Goal: Task Accomplishment & Management: Use online tool/utility

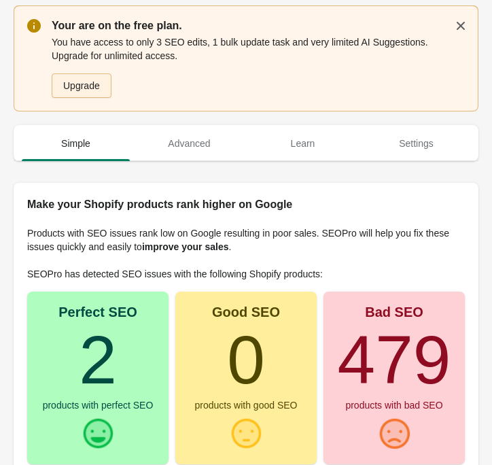
click at [84, 84] on div "Upgrade" at bounding box center [81, 85] width 37 height 11
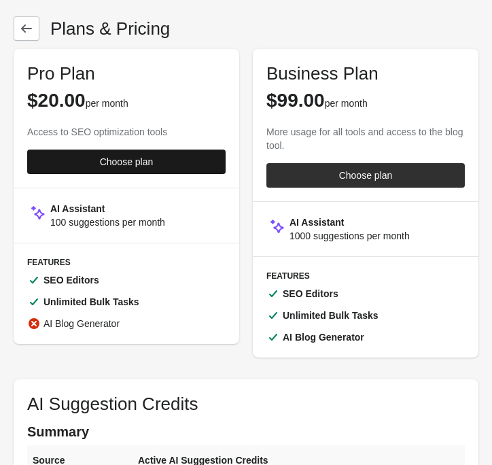
click at [129, 161] on div "Choose plan" at bounding box center [127, 161] width 54 height 11
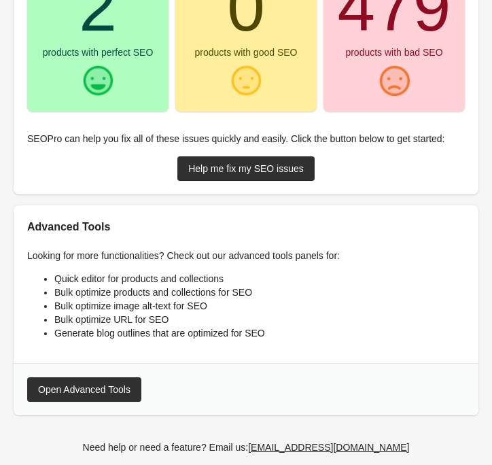
scroll to position [289, 0]
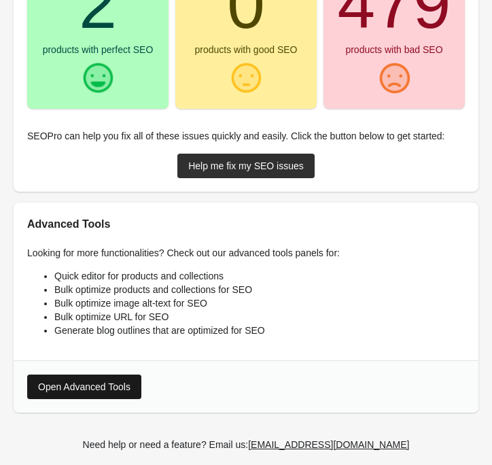
click at [96, 388] on div "Open Advanced Tools" at bounding box center [84, 386] width 92 height 11
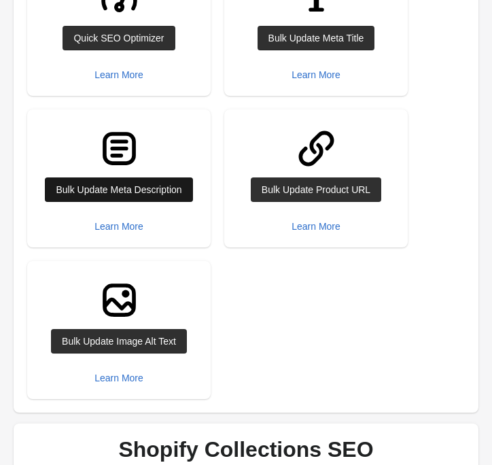
click at [107, 195] on div "Bulk Update Meta Description" at bounding box center [119, 189] width 126 height 11
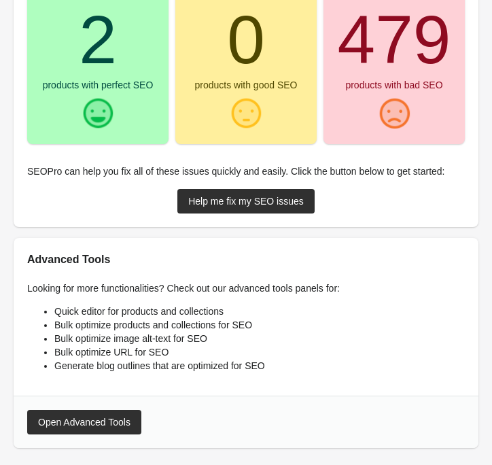
scroll to position [260, 0]
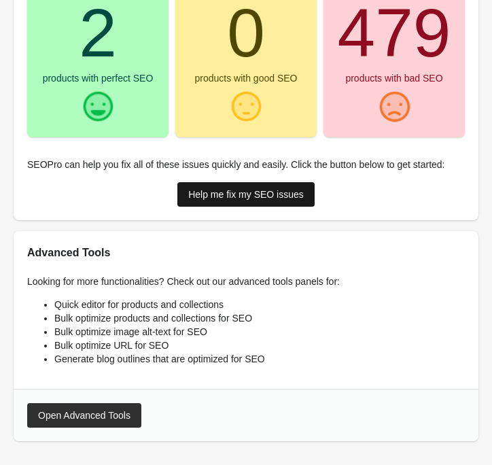
click at [217, 191] on div "Help me fix my SEO issues" at bounding box center [245, 194] width 115 height 11
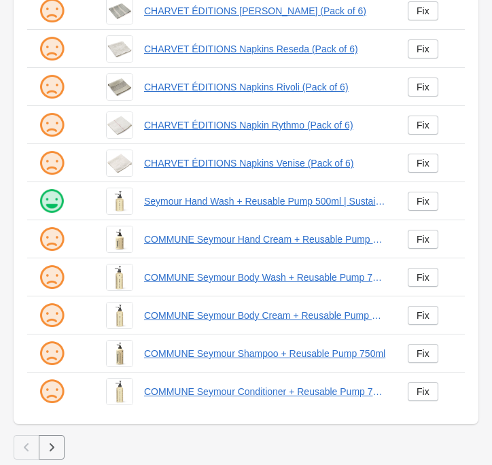
scroll to position [310, 0]
click at [49, 444] on icon "button" at bounding box center [52, 447] width 14 height 14
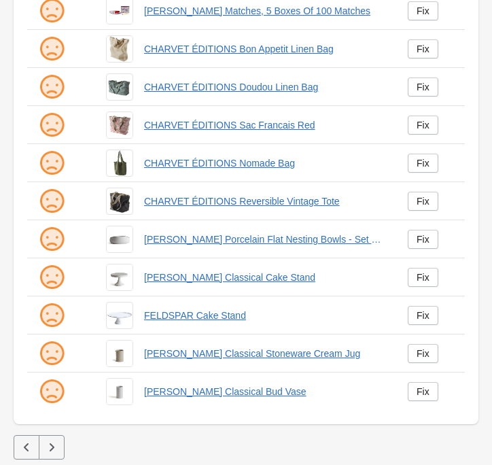
scroll to position [310, 0]
click at [60, 442] on button "button" at bounding box center [52, 447] width 26 height 24
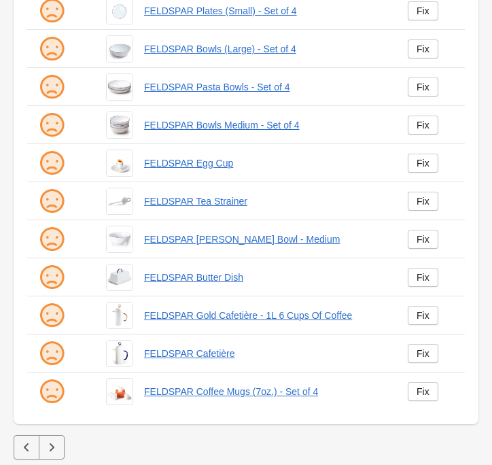
scroll to position [310, 0]
click at [51, 446] on icon "button" at bounding box center [52, 447] width 14 height 14
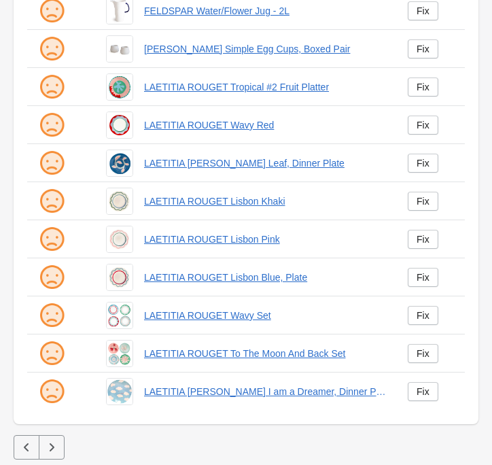
scroll to position [310, 0]
click at [62, 440] on button "button" at bounding box center [52, 447] width 26 height 24
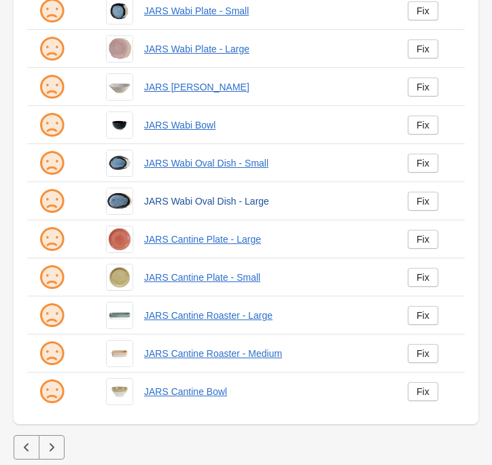
scroll to position [310, 0]
click at [54, 446] on icon "button" at bounding box center [52, 447] width 5 height 8
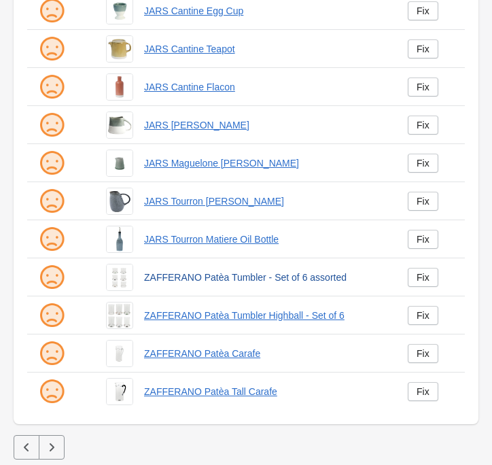
scroll to position [310, 0]
click at [54, 450] on icon "button" at bounding box center [52, 447] width 14 height 14
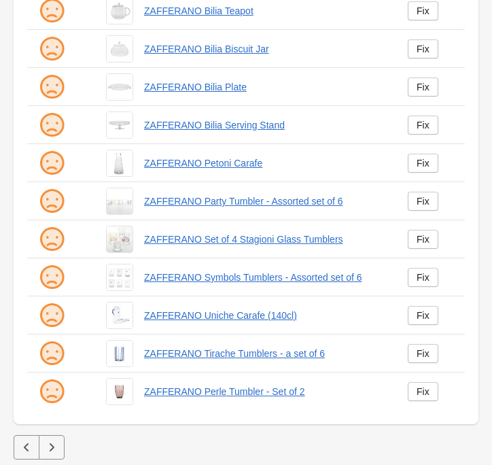
scroll to position [310, 0]
click at [54, 452] on icon "button" at bounding box center [52, 447] width 14 height 14
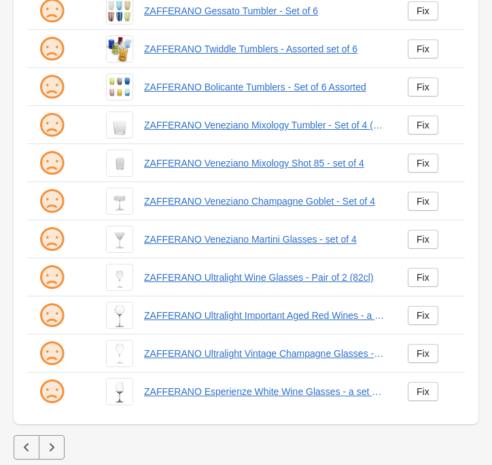
scroll to position [310, 0]
click at [56, 448] on icon "button" at bounding box center [52, 447] width 14 height 14
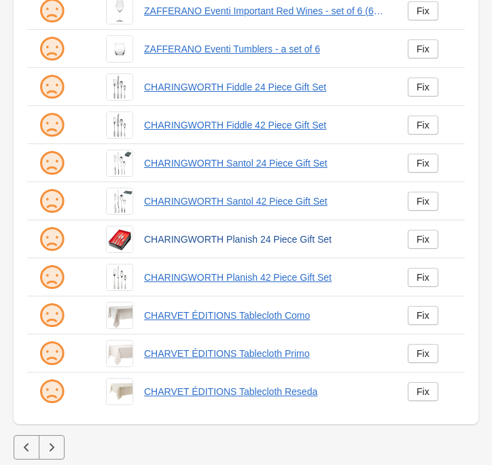
scroll to position [310, 0]
click at [51, 444] on icon "button" at bounding box center [52, 447] width 5 height 8
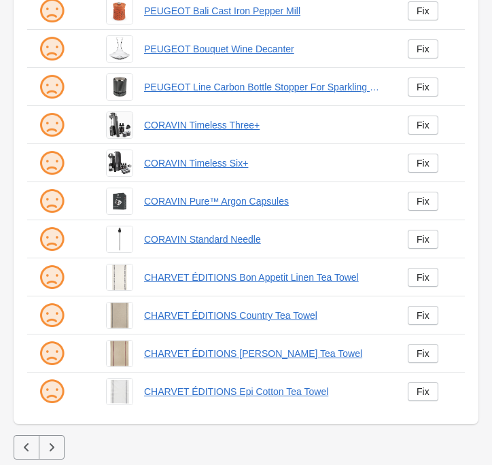
scroll to position [310, 0]
click at [55, 444] on icon "button" at bounding box center [52, 447] width 14 height 14
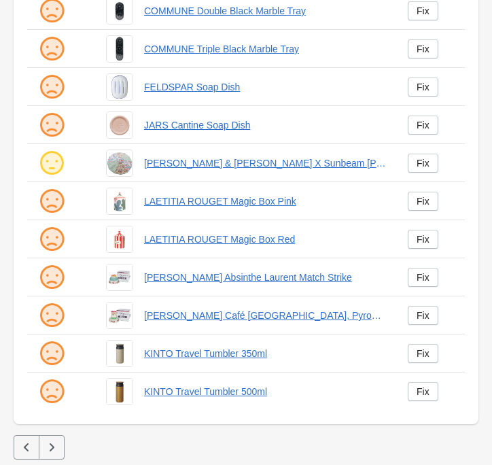
scroll to position [310, 0]
click at [51, 446] on icon "button" at bounding box center [52, 447] width 14 height 14
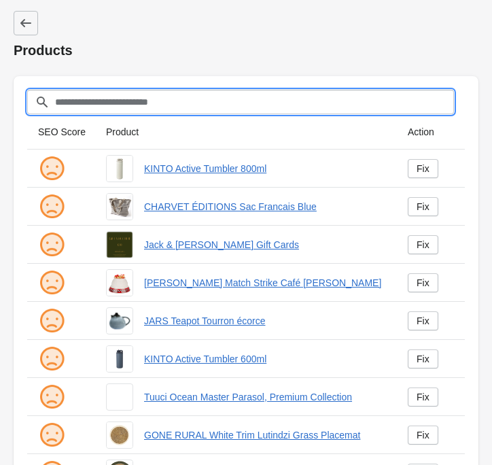
click at [86, 102] on input "Filter[title]" at bounding box center [253, 102] width 399 height 24
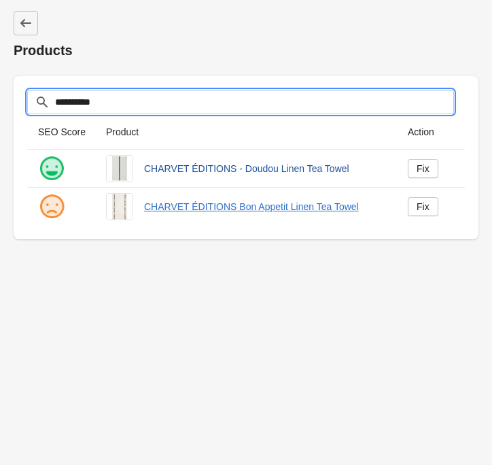
type input "*********"
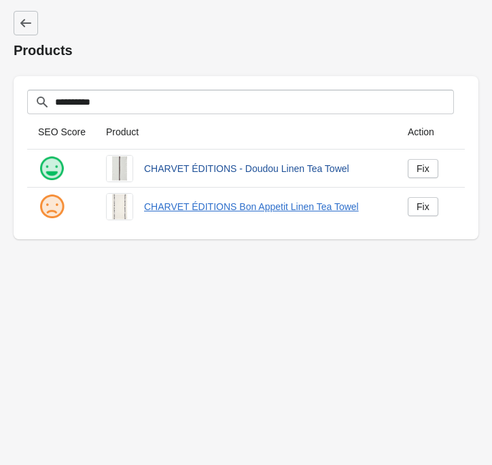
click at [277, 168] on link "CHARVET ÉDITIONS - Doudou Linen Tea Towel" at bounding box center [265, 169] width 242 height 14
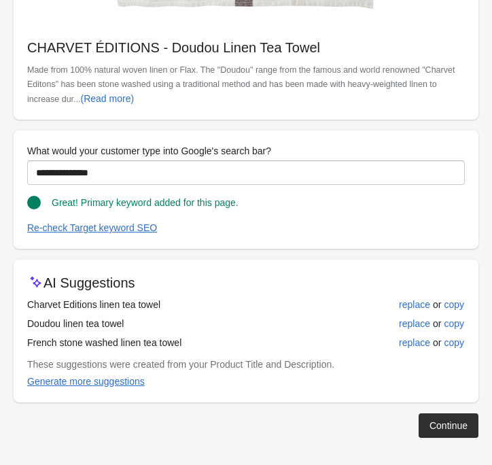
scroll to position [626, 0]
click at [408, 305] on div "replace" at bounding box center [414, 304] width 31 height 11
type input "**********"
click at [449, 425] on div "Continue" at bounding box center [448, 425] width 38 height 11
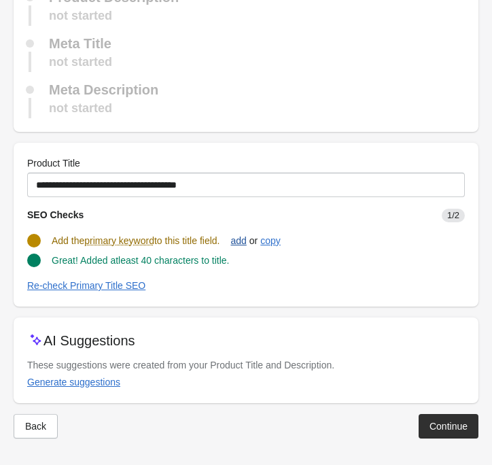
click at [246, 240] on div "add" at bounding box center [238, 240] width 16 height 11
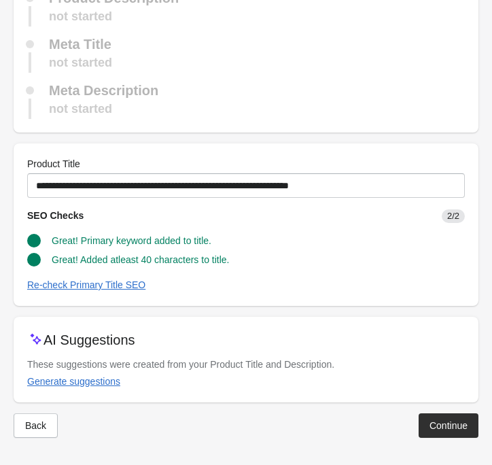
scroll to position [163, 0]
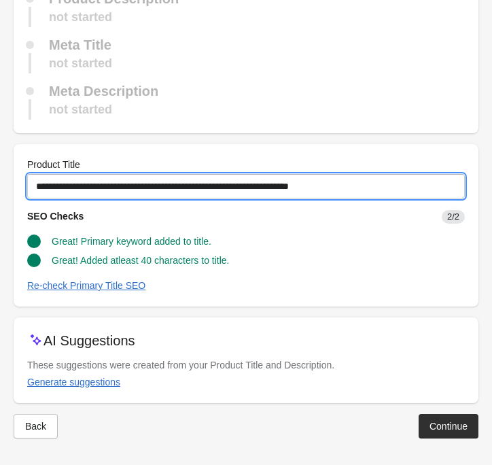
click at [391, 190] on input "**********" at bounding box center [245, 186] width 437 height 24
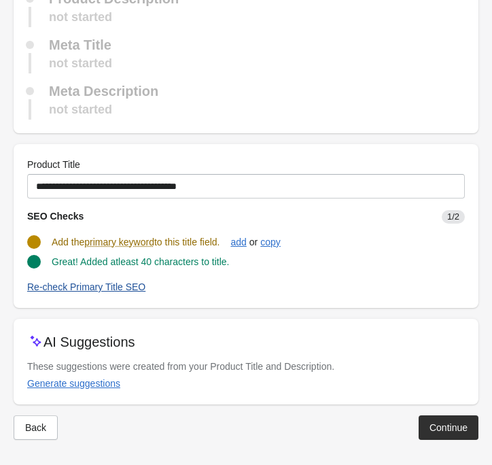
click at [109, 288] on div "Re-check Primary Title SEO" at bounding box center [86, 286] width 118 height 11
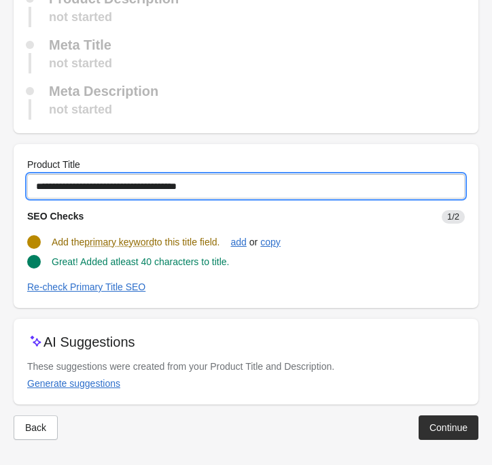
click at [137, 187] on input "**********" at bounding box center [245, 186] width 437 height 24
click at [37, 185] on input "**********" at bounding box center [245, 186] width 437 height 24
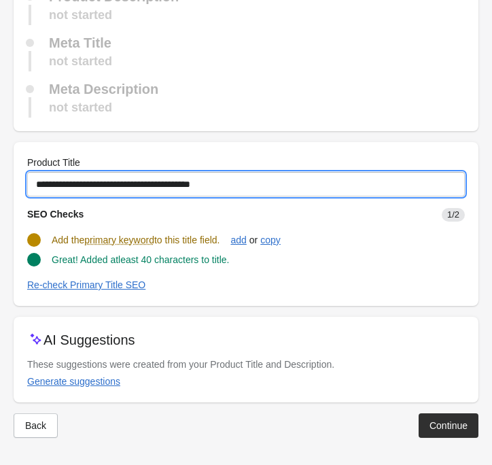
scroll to position [164, 0]
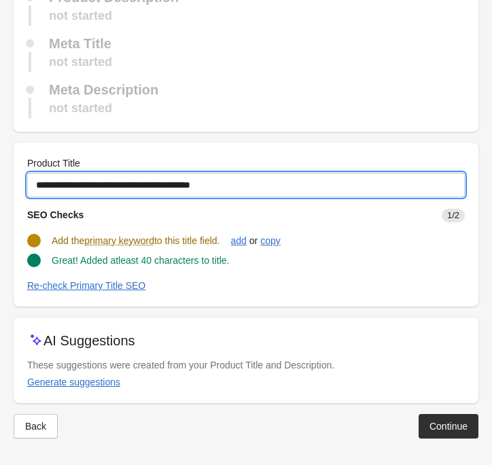
click at [269, 187] on input "**********" at bounding box center [245, 185] width 437 height 24
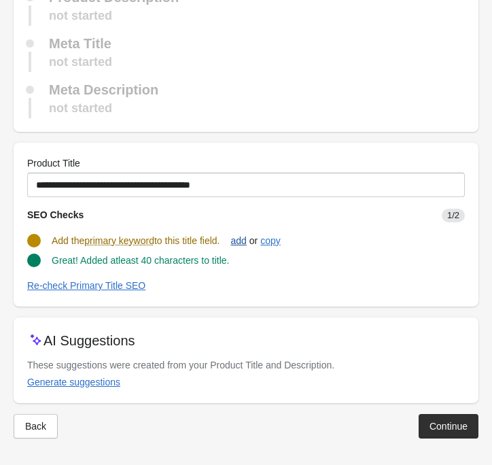
click at [246, 240] on div "add" at bounding box center [238, 240] width 16 height 11
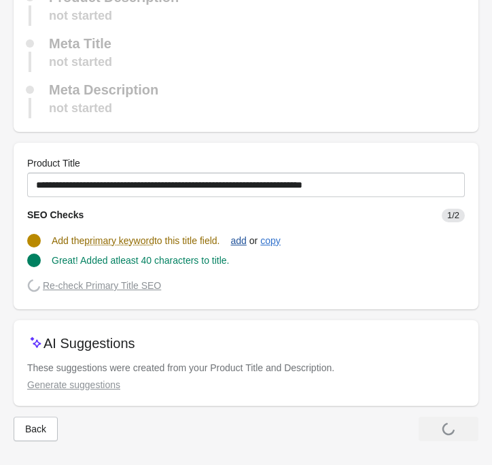
scroll to position [163, 0]
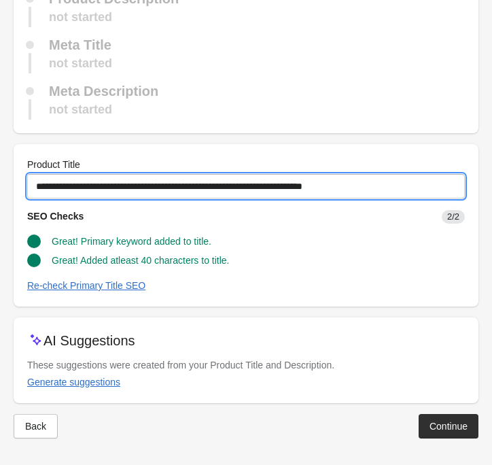
click at [263, 191] on input "**********" at bounding box center [245, 186] width 437 height 24
click at [419, 183] on input "**********" at bounding box center [245, 186] width 437 height 24
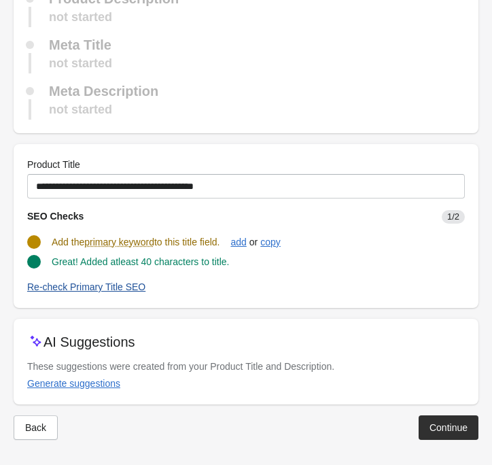
click at [124, 287] on div "Re-check Primary Title SEO" at bounding box center [86, 286] width 118 height 11
click at [87, 385] on div "Generate suggestions" at bounding box center [73, 383] width 93 height 11
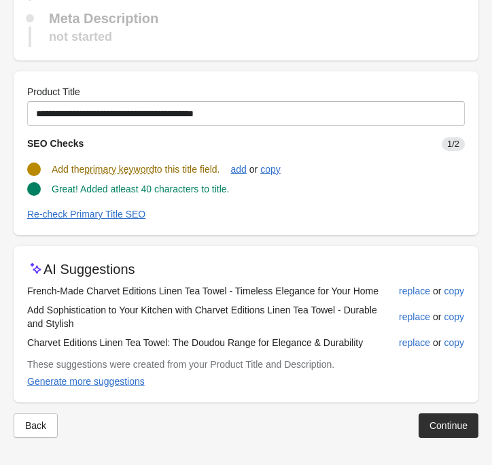
scroll to position [235, 0]
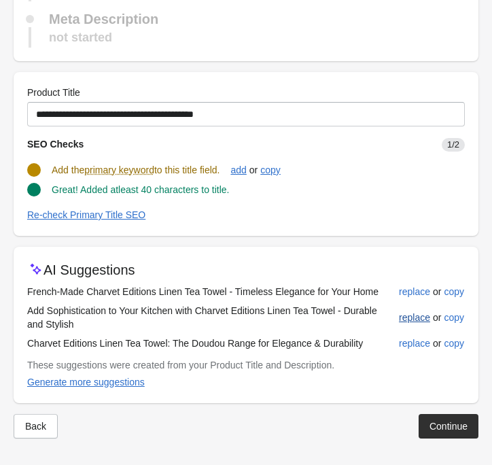
click at [407, 315] on div "replace" at bounding box center [414, 317] width 31 height 11
type input "**********"
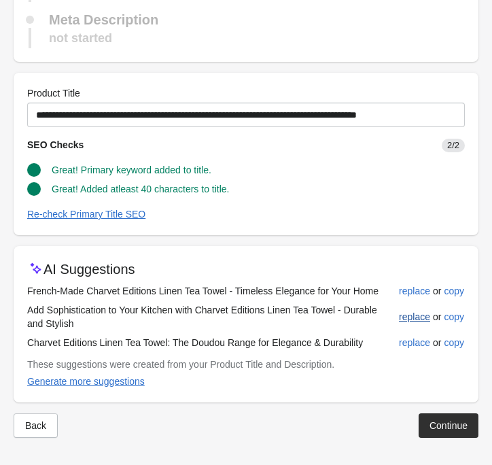
scroll to position [234, 0]
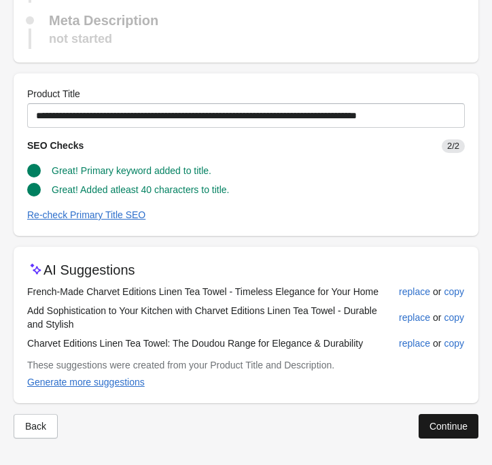
click at [459, 418] on button "Continue" at bounding box center [448, 426] width 60 height 24
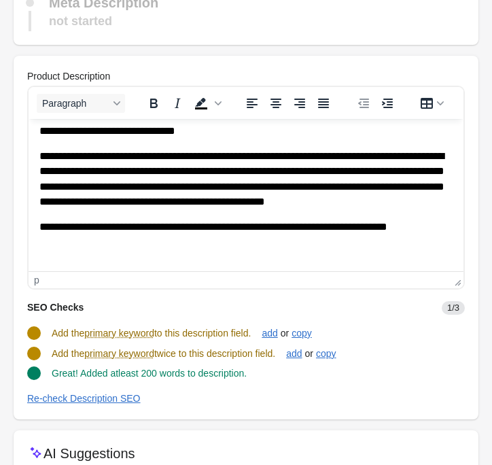
scroll to position [260, 0]
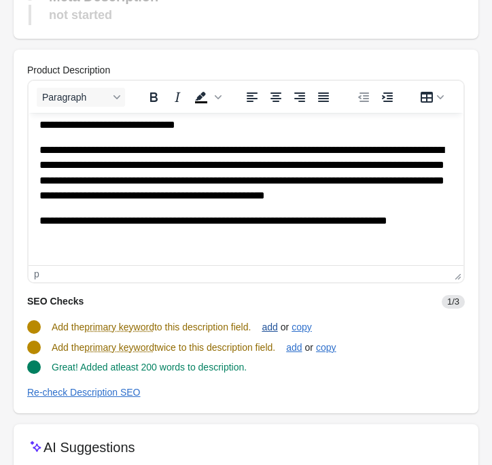
click at [277, 327] on div "add" at bounding box center [270, 326] width 16 height 11
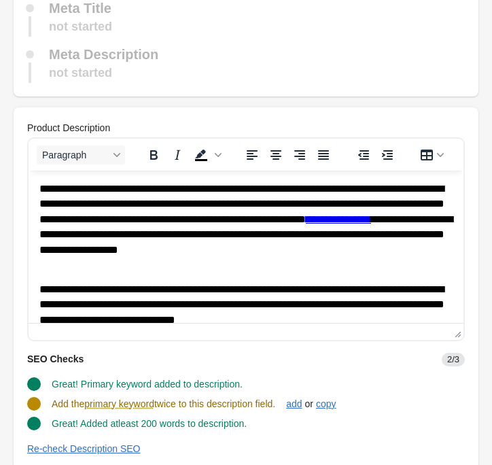
scroll to position [197, 0]
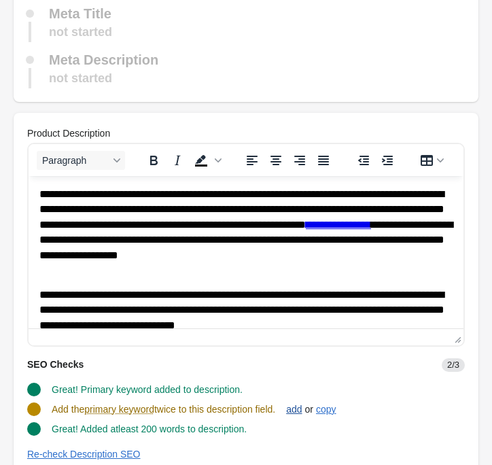
click at [302, 410] on div "add" at bounding box center [294, 409] width 16 height 11
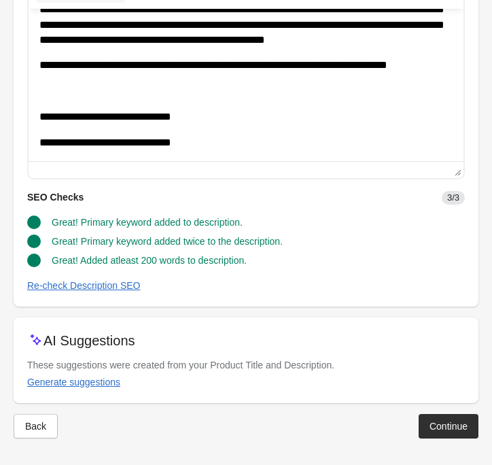
scroll to position [189, 0]
click at [114, 285] on div "Re-check Description SEO" at bounding box center [83, 285] width 113 height 11
click at [87, 382] on div "Generate suggestions" at bounding box center [73, 381] width 93 height 11
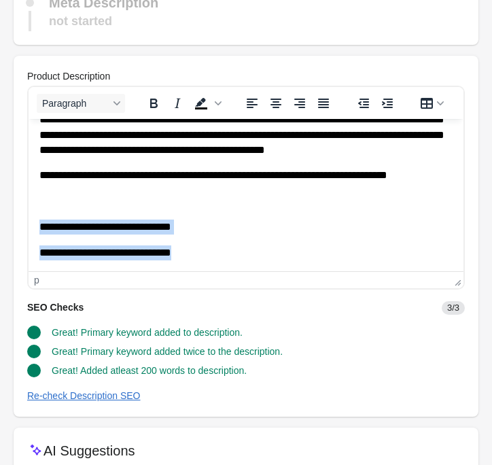
drag, startPoint x: 197, startPoint y: 255, endPoint x: 35, endPoint y: 228, distance: 164.6
click at [35, 228] on html "**********" at bounding box center [246, 100] width 435 height 341
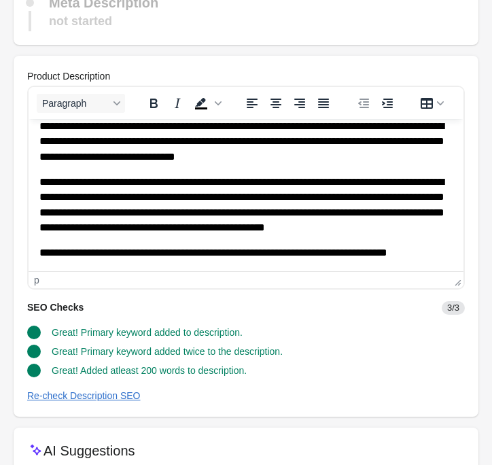
scroll to position [111, 0]
click at [195, 308] on div "SEO Checks 3/3" at bounding box center [240, 301] width 448 height 25
click at [124, 395] on div "Re-check Description SEO" at bounding box center [83, 395] width 113 height 11
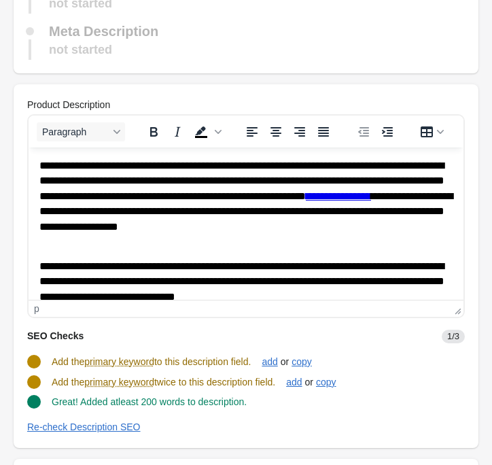
scroll to position [209, 0]
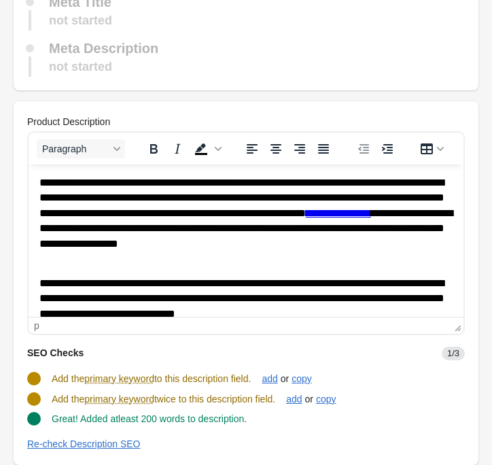
click at [221, 200] on p "**********" at bounding box center [245, 220] width 413 height 90
click at [225, 198] on p "**********" at bounding box center [245, 220] width 413 height 90
click at [143, 194] on p "**********" at bounding box center [245, 220] width 413 height 90
click at [216, 197] on p "**********" at bounding box center [245, 220] width 413 height 90
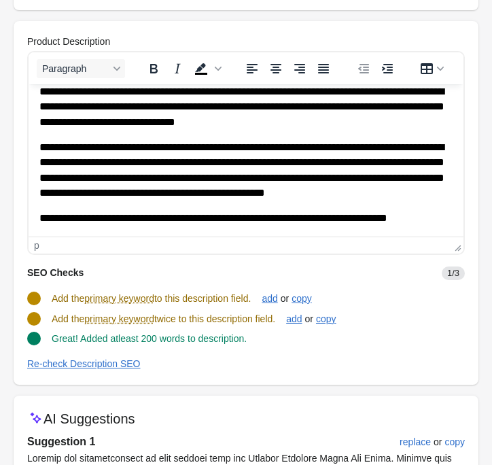
scroll to position [290, 0]
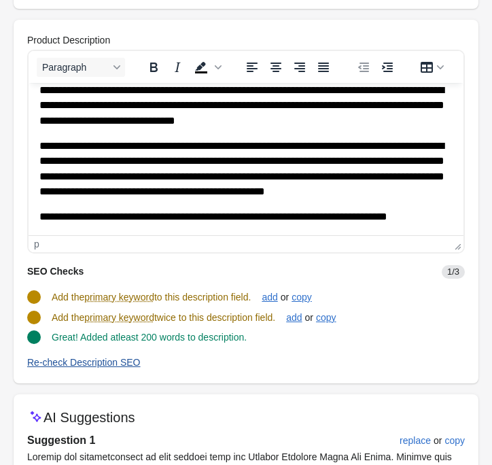
click at [103, 363] on div "Re-check Description SEO" at bounding box center [83, 362] width 113 height 11
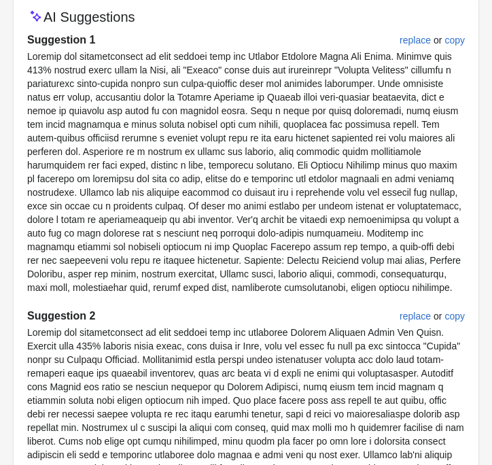
scroll to position [678, 0]
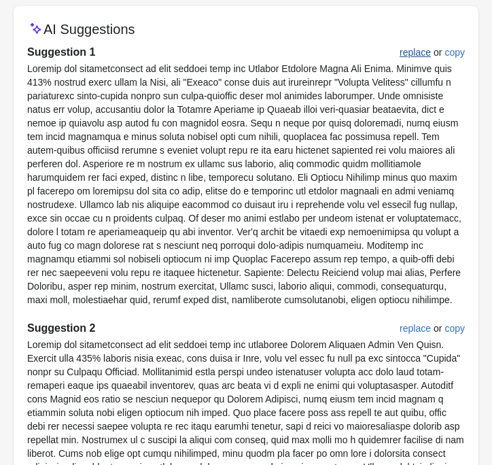
click at [408, 52] on div "replace" at bounding box center [414, 52] width 31 height 11
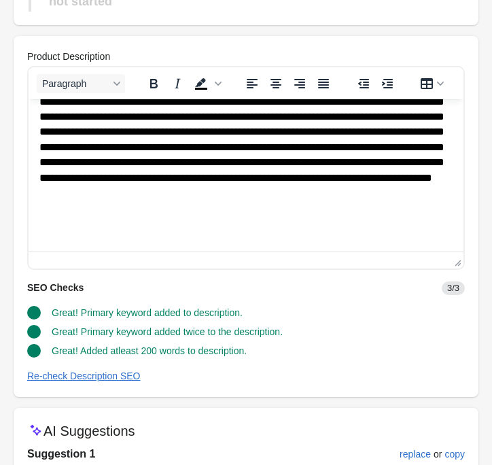
scroll to position [198, 0]
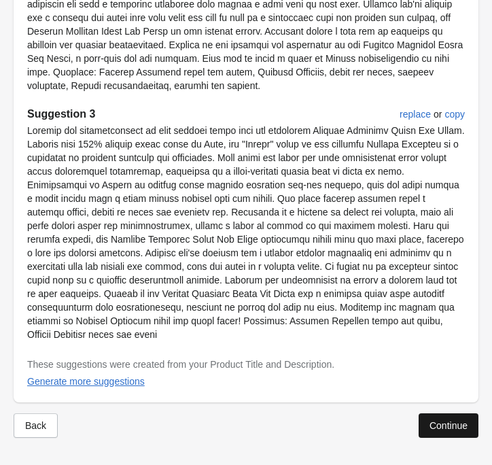
click at [426, 423] on button "Continue" at bounding box center [448, 425] width 60 height 24
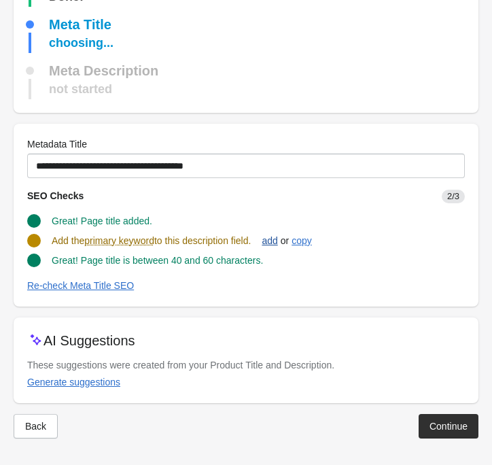
click at [277, 240] on div "add" at bounding box center [270, 240] width 16 height 11
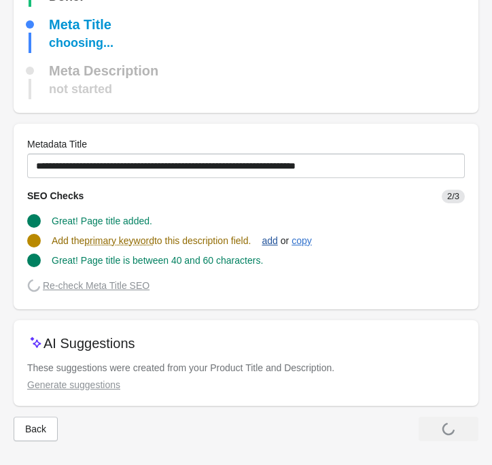
scroll to position [253, 0]
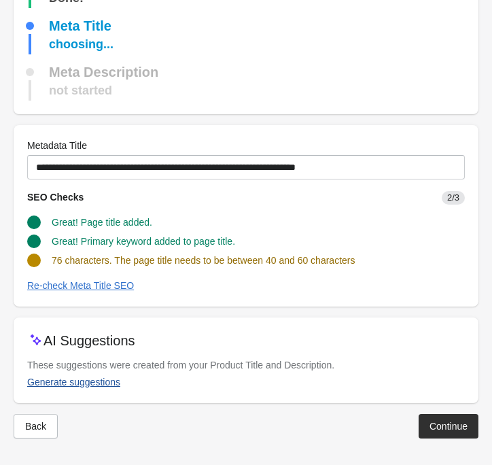
click at [99, 384] on div "Generate suggestions" at bounding box center [73, 381] width 93 height 11
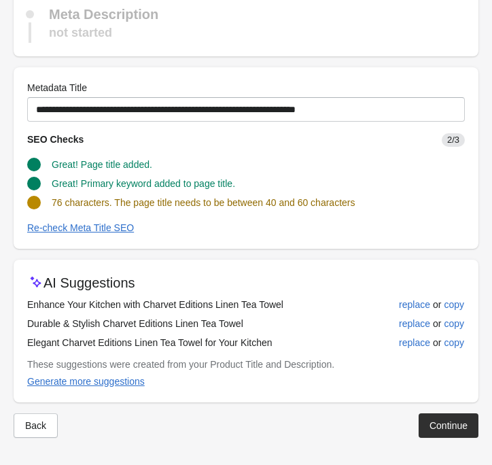
scroll to position [310, 0]
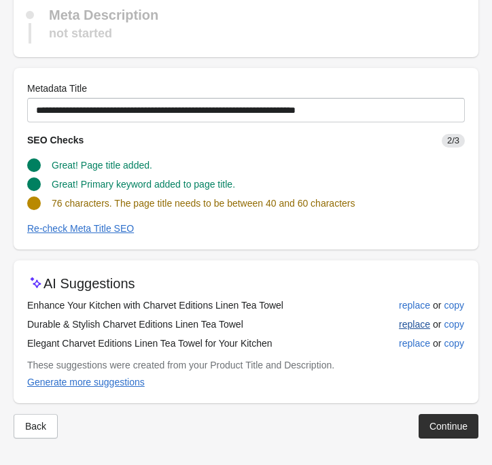
click at [407, 327] on div "replace" at bounding box center [414, 324] width 31 height 11
type input "**********"
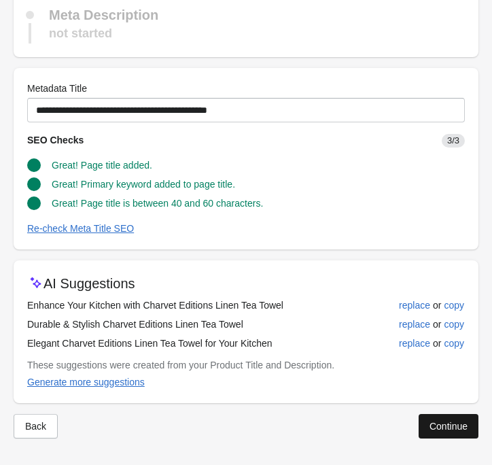
click at [438, 423] on div "Continue" at bounding box center [448, 426] width 38 height 11
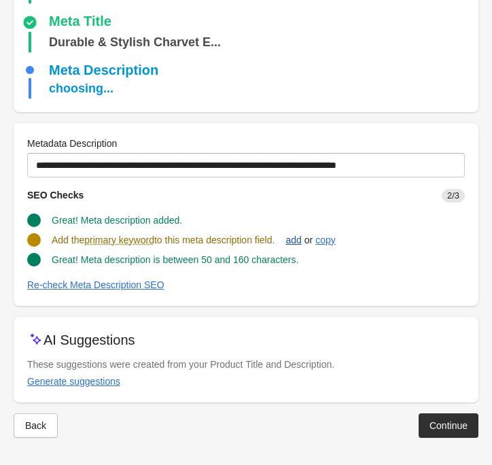
click at [301, 239] on div "add" at bounding box center [293, 239] width 16 height 11
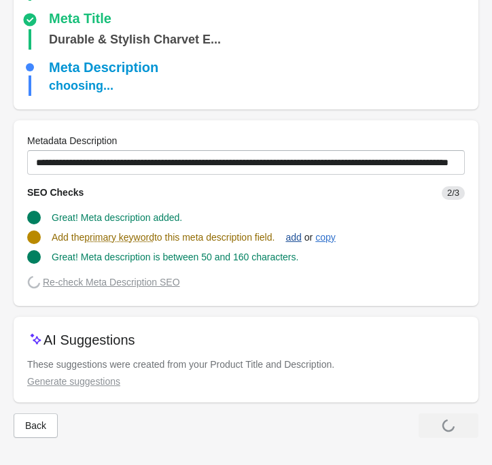
scroll to position [283, 0]
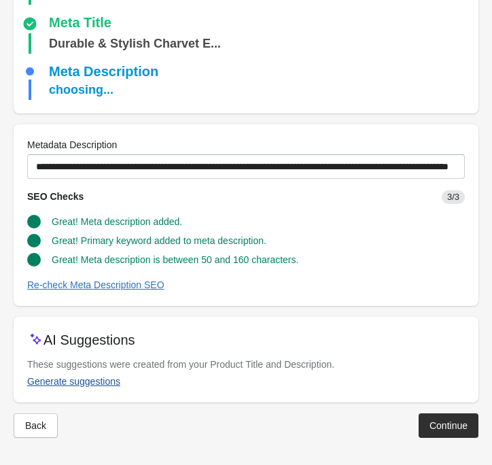
click at [102, 382] on div "Generate suggestions" at bounding box center [73, 381] width 93 height 11
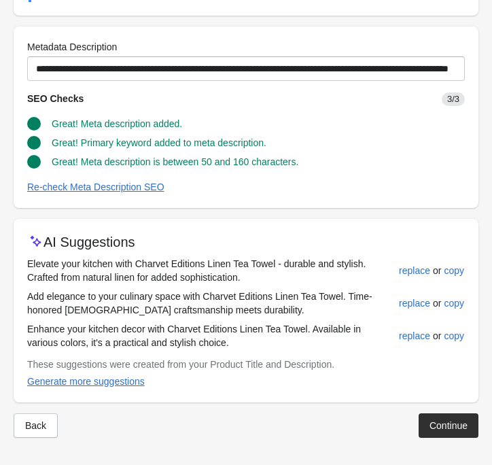
scroll to position [380, 0]
click at [401, 334] on div "replace" at bounding box center [414, 335] width 31 height 11
type input "**********"
click at [436, 423] on div "Continue" at bounding box center [448, 425] width 38 height 11
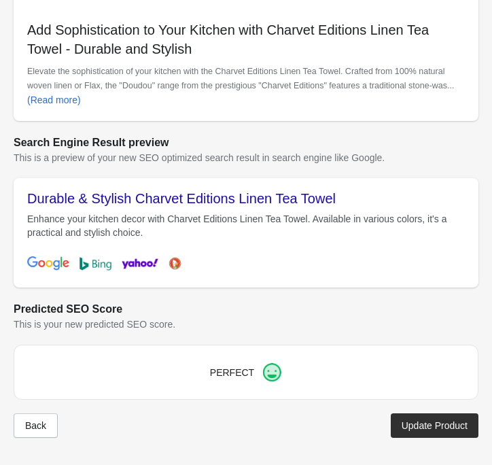
scroll to position [806, 0]
click at [416, 427] on div "Update Product" at bounding box center [434, 425] width 66 height 11
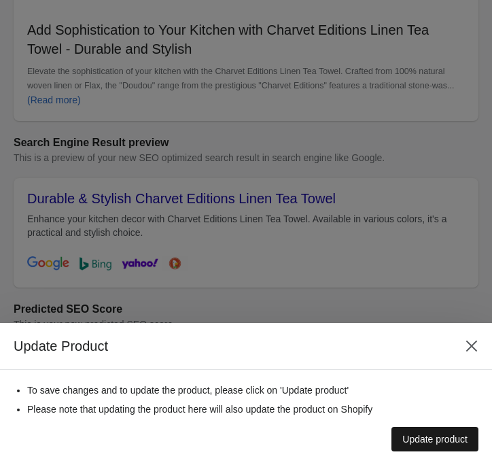
click at [427, 443] on div "Update product" at bounding box center [434, 438] width 65 height 11
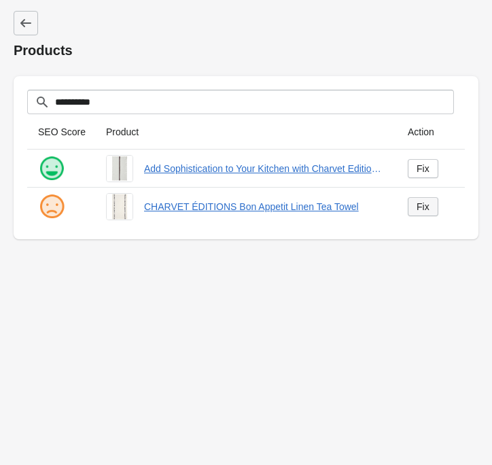
click at [418, 206] on div "Fix" at bounding box center [422, 206] width 13 height 11
